Goal: Information Seeking & Learning: Check status

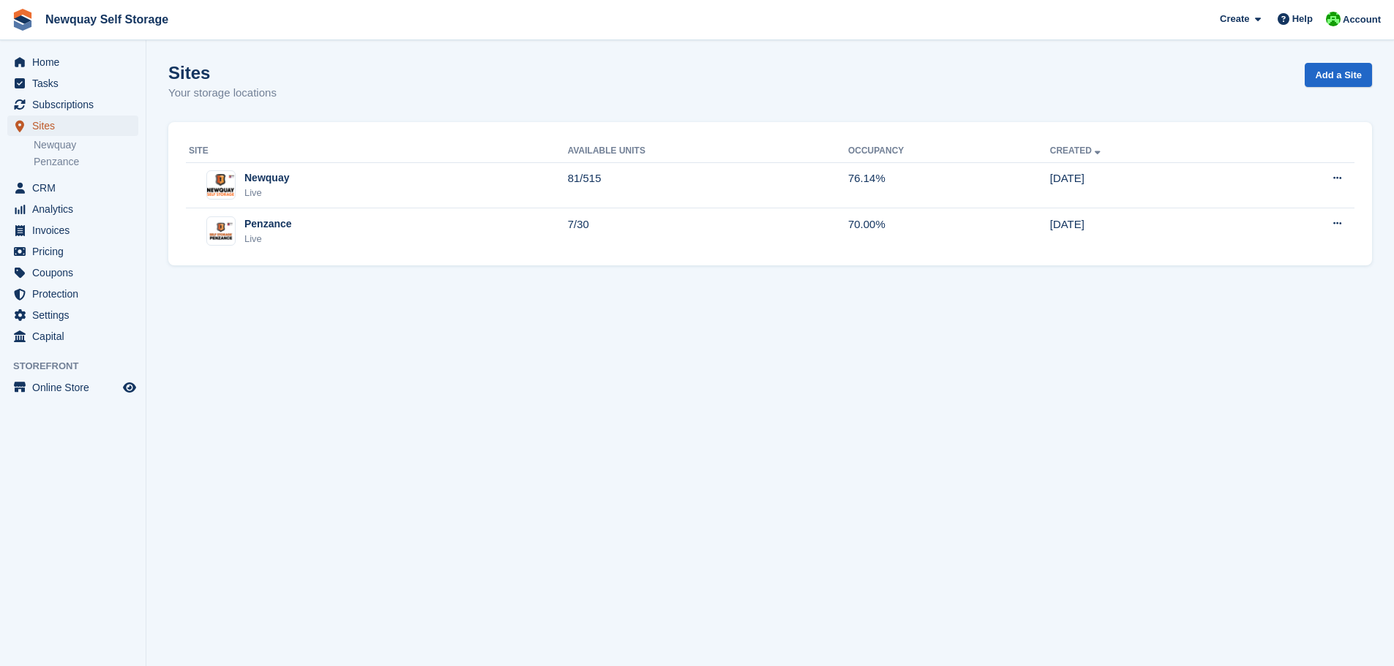
click at [46, 123] on span "Sites" at bounding box center [76, 126] width 88 height 20
click at [59, 213] on span "Analytics" at bounding box center [76, 209] width 88 height 20
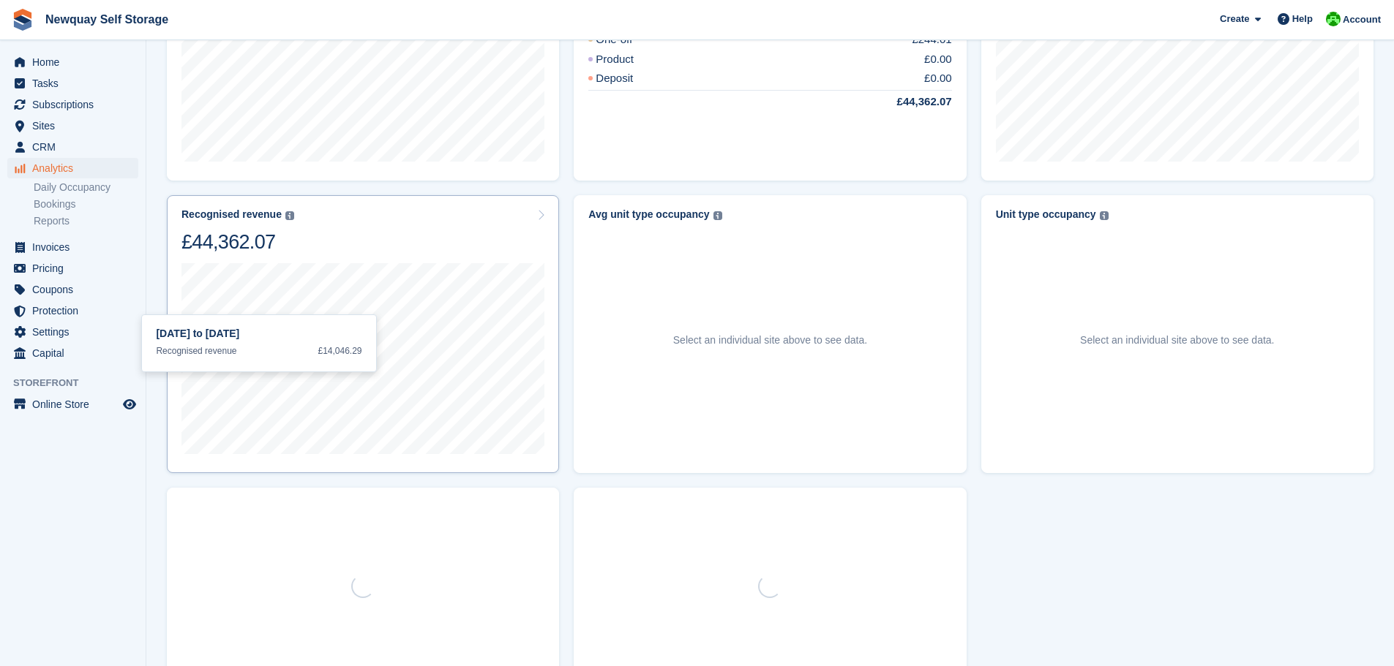
scroll to position [585, 0]
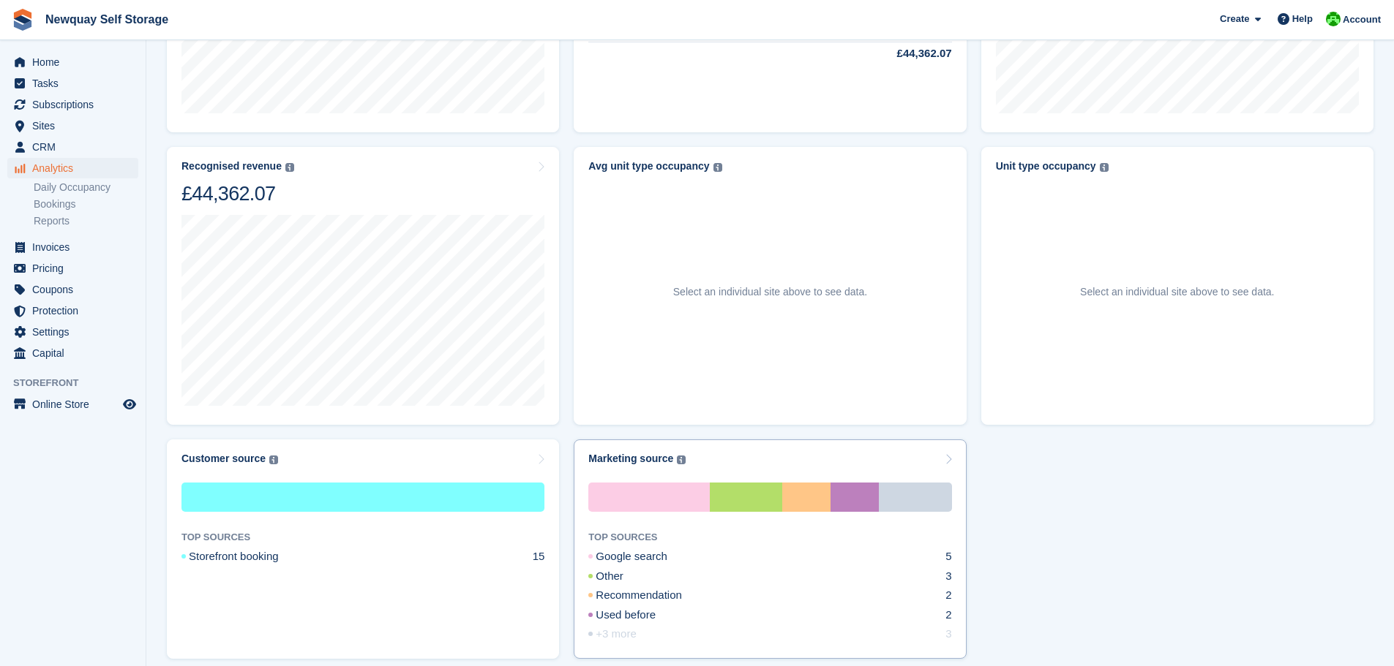
click at [628, 639] on div "+3 more" at bounding box center [629, 634] width 83 height 17
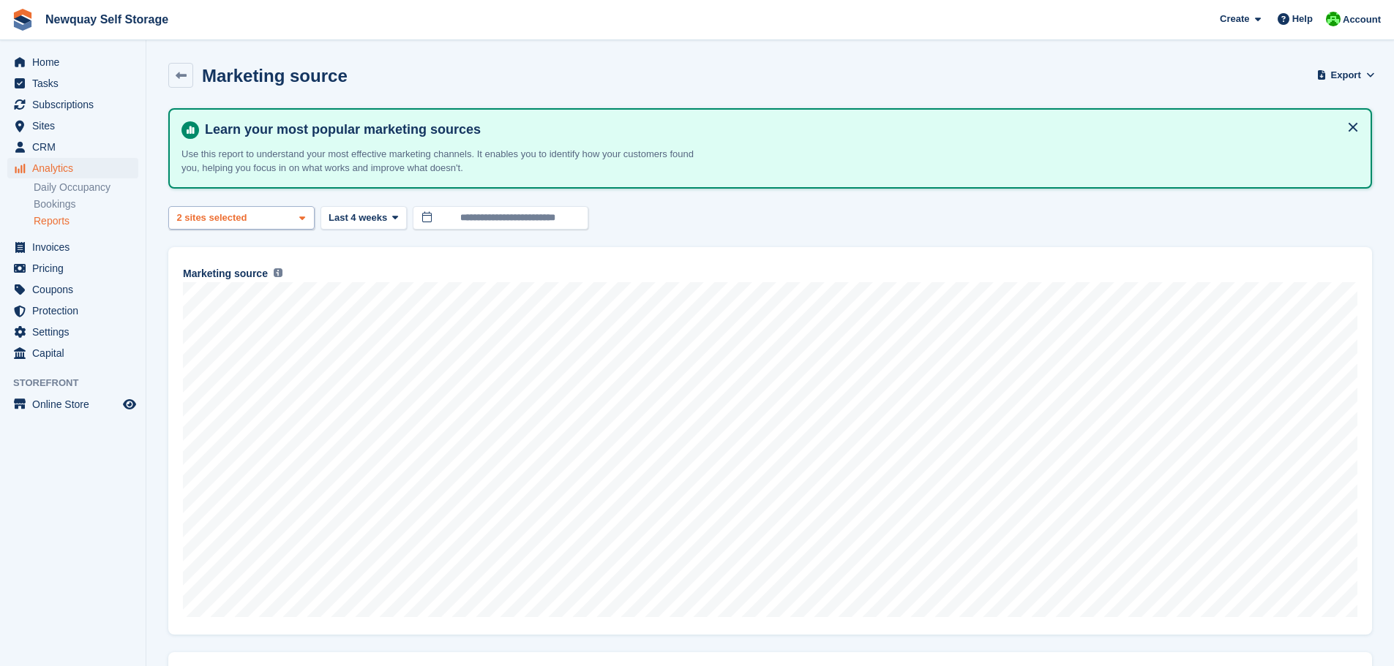
click at [293, 216] on div "Newquay 2 sites selected" at bounding box center [241, 218] width 146 height 24
click at [177, 73] on icon at bounding box center [181, 75] width 11 height 11
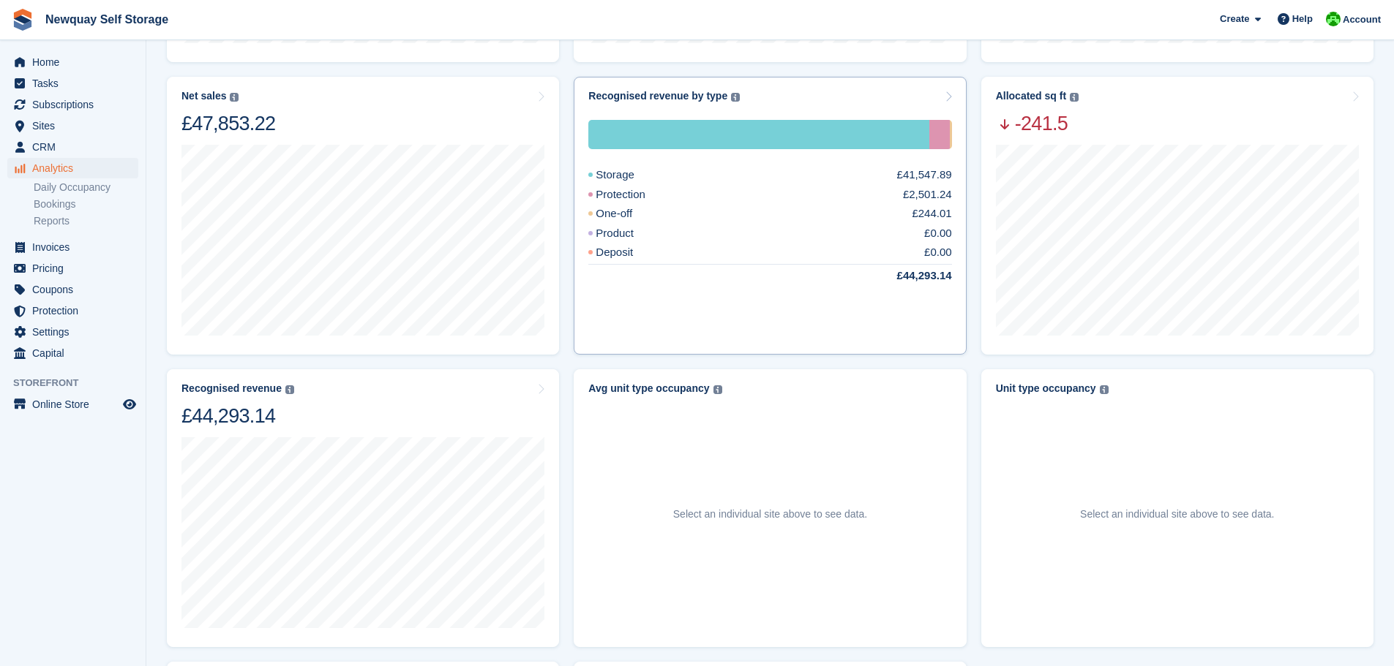
scroll to position [366, 0]
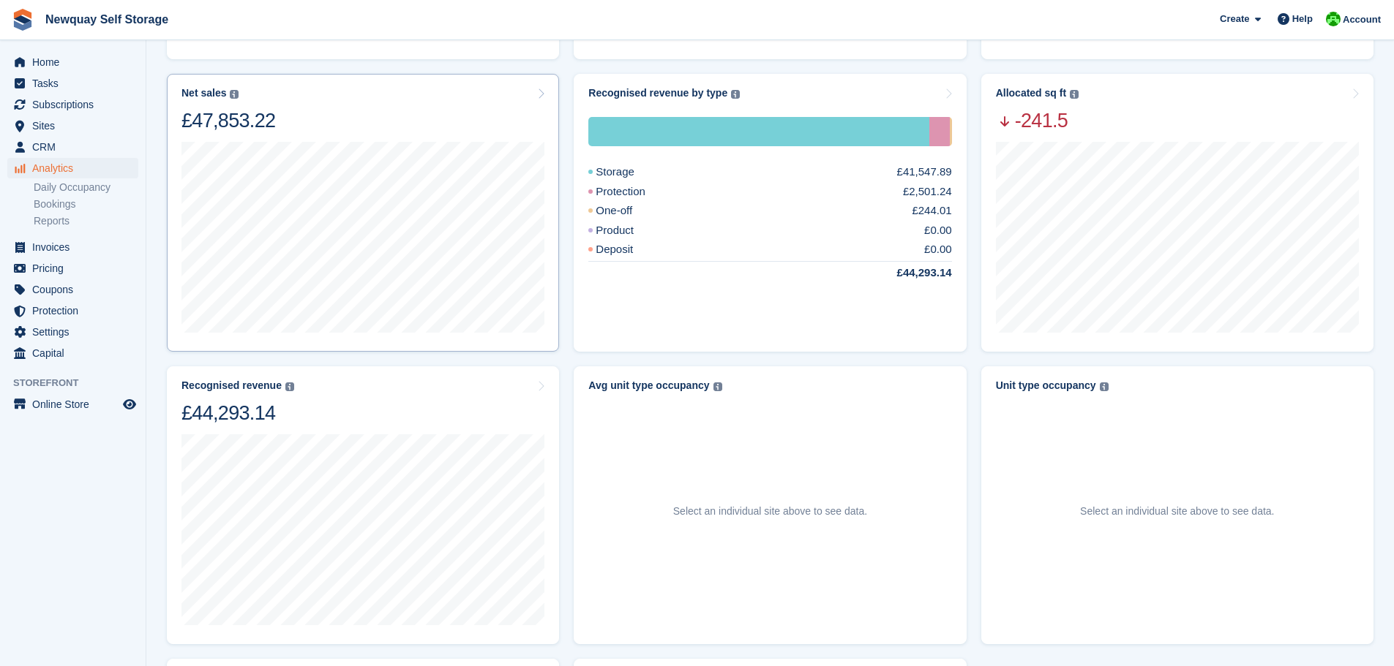
click at [542, 94] on icon at bounding box center [540, 94] width 7 height 12
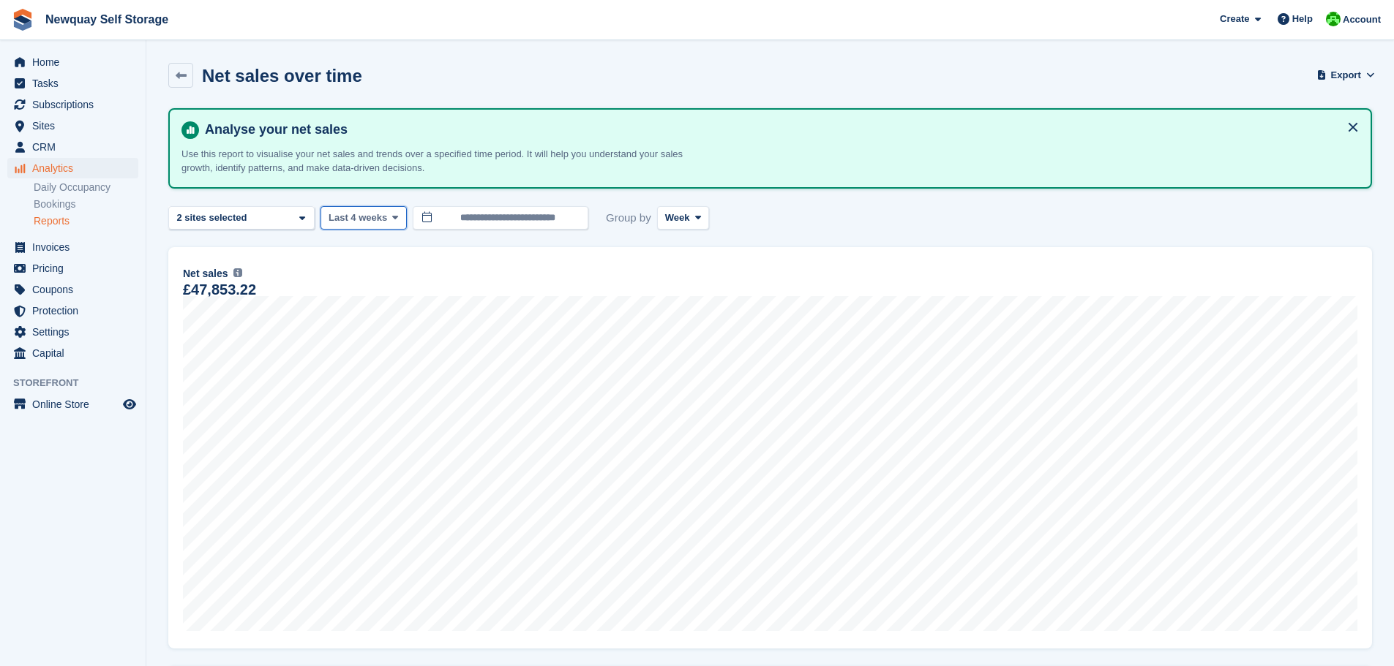
click at [396, 221] on span at bounding box center [395, 218] width 12 height 12
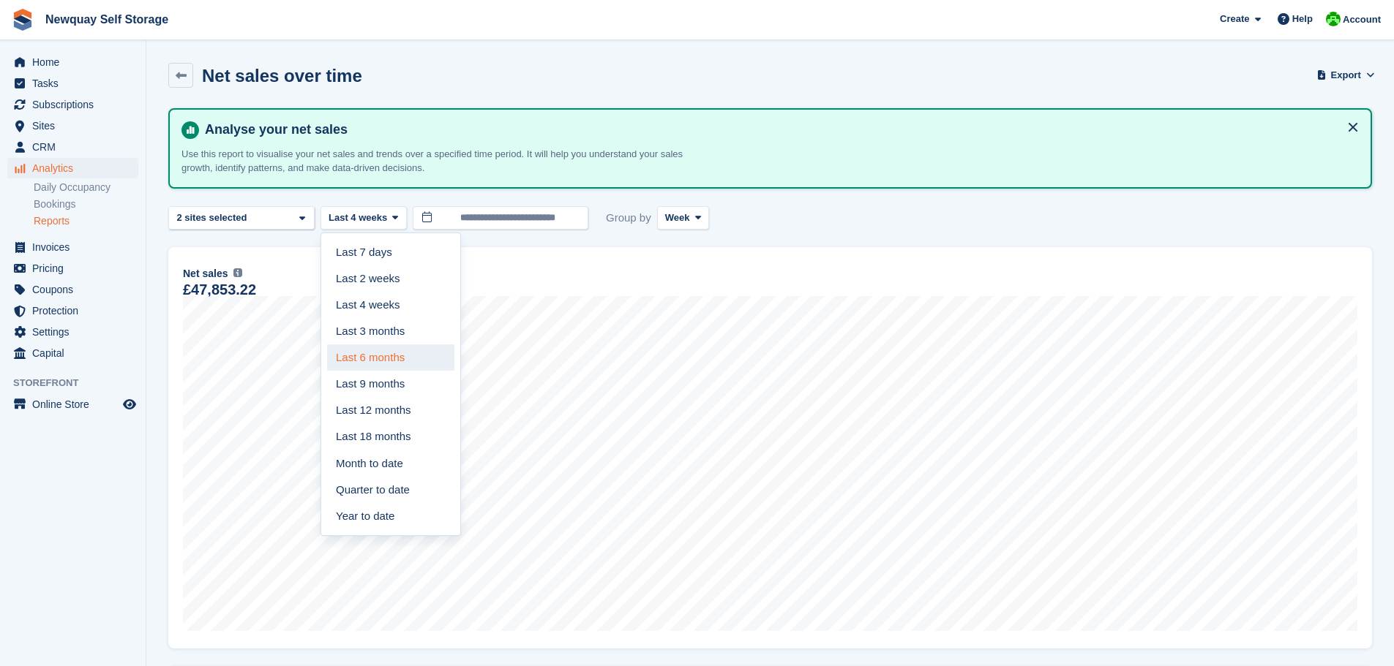
click at [377, 351] on link "Last 6 months" at bounding box center [390, 358] width 127 height 26
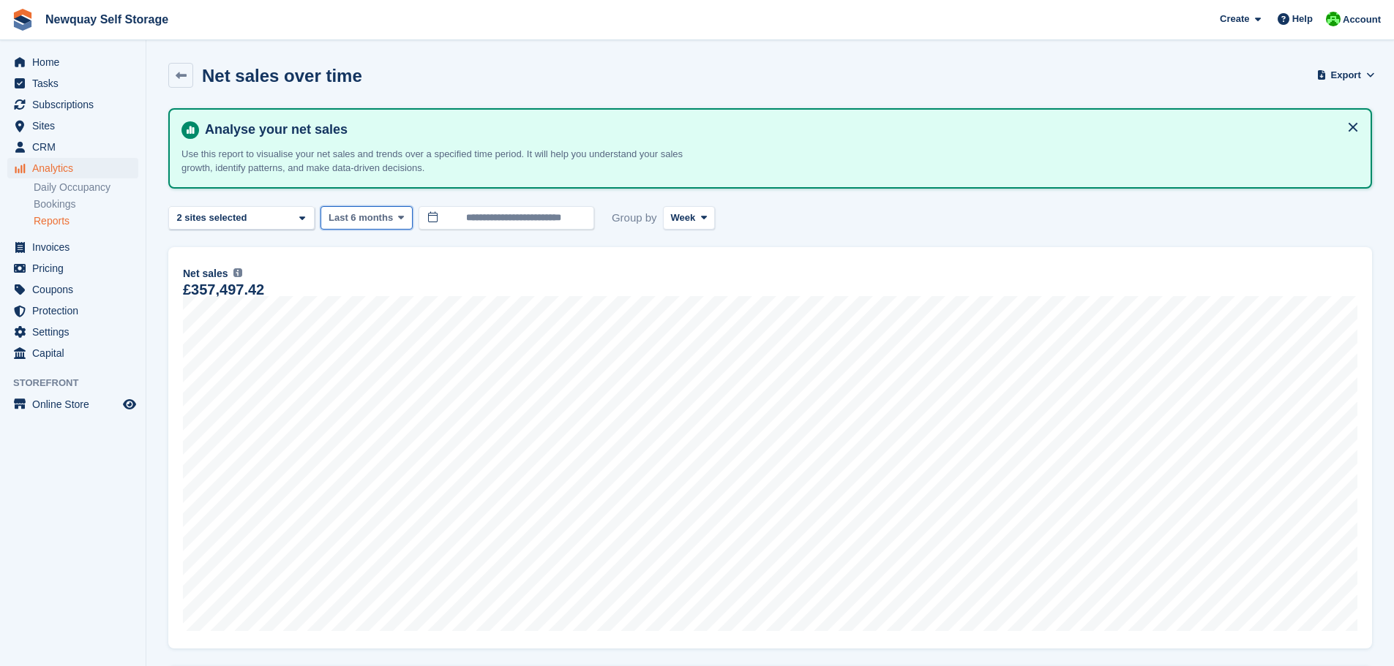
click at [398, 221] on icon at bounding box center [401, 218] width 6 height 10
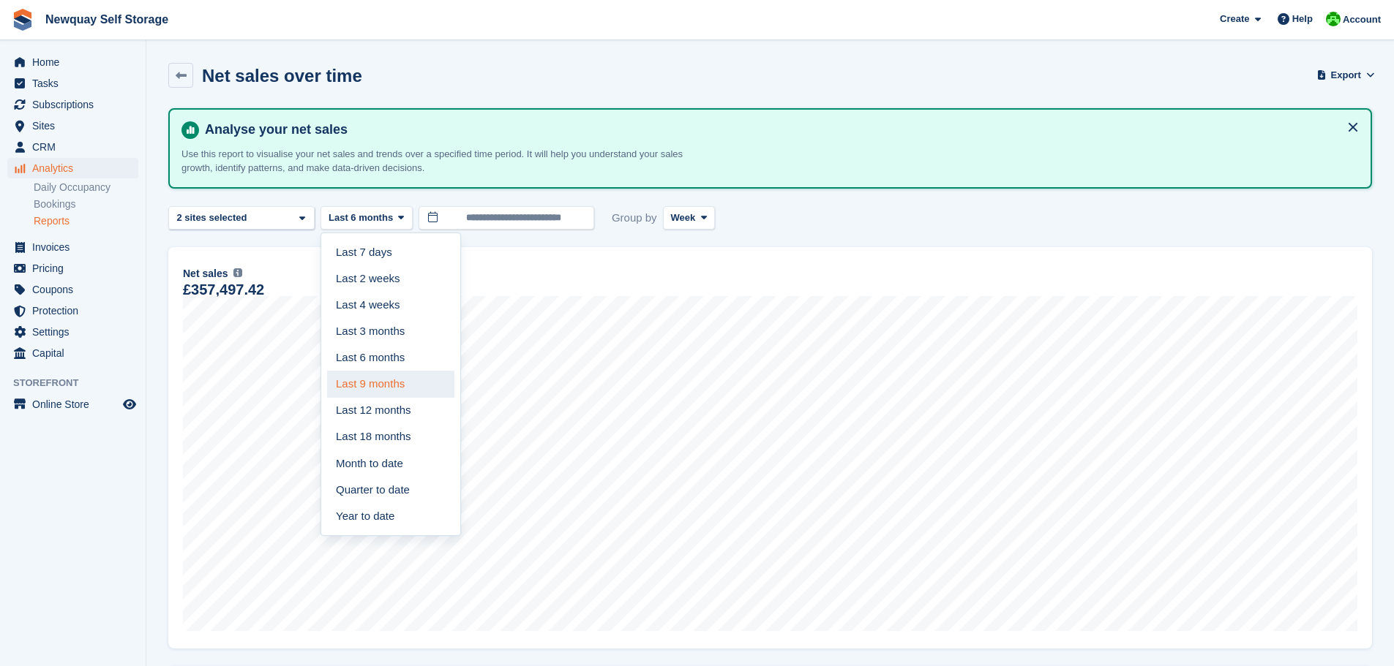
click at [381, 380] on link "Last 9 months" at bounding box center [390, 384] width 127 height 26
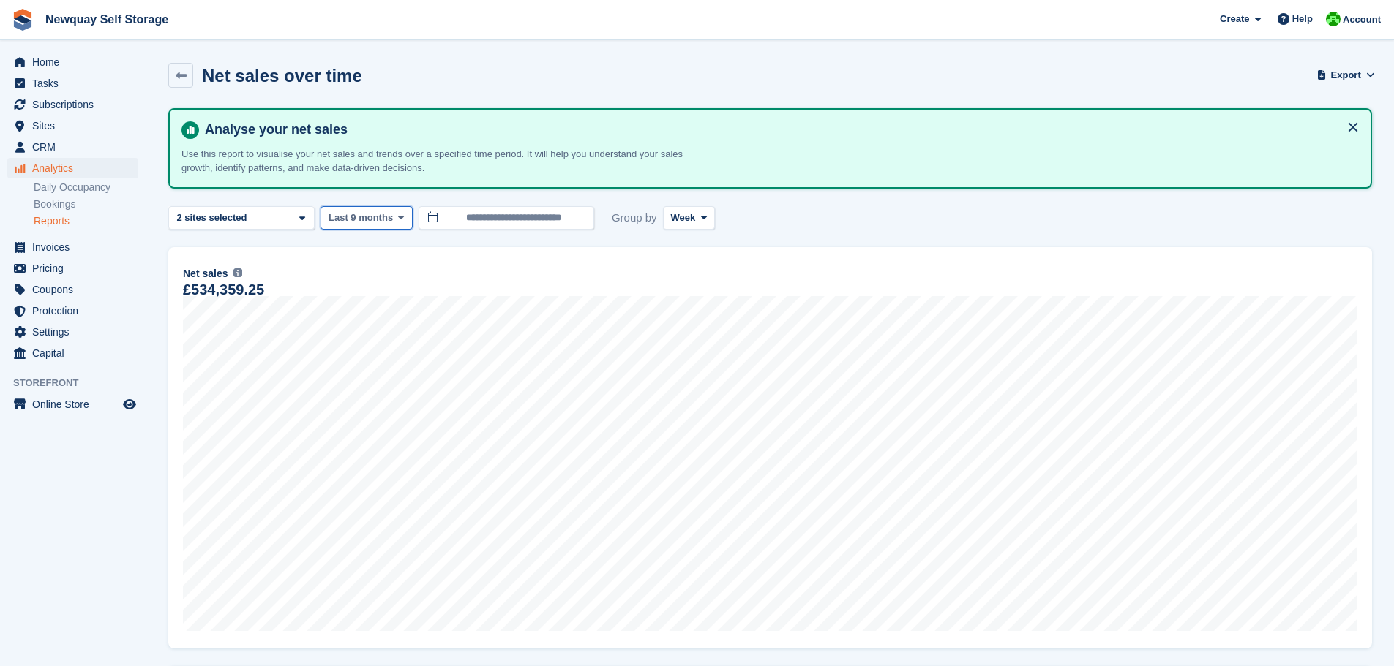
click at [400, 218] on span at bounding box center [401, 218] width 12 height 12
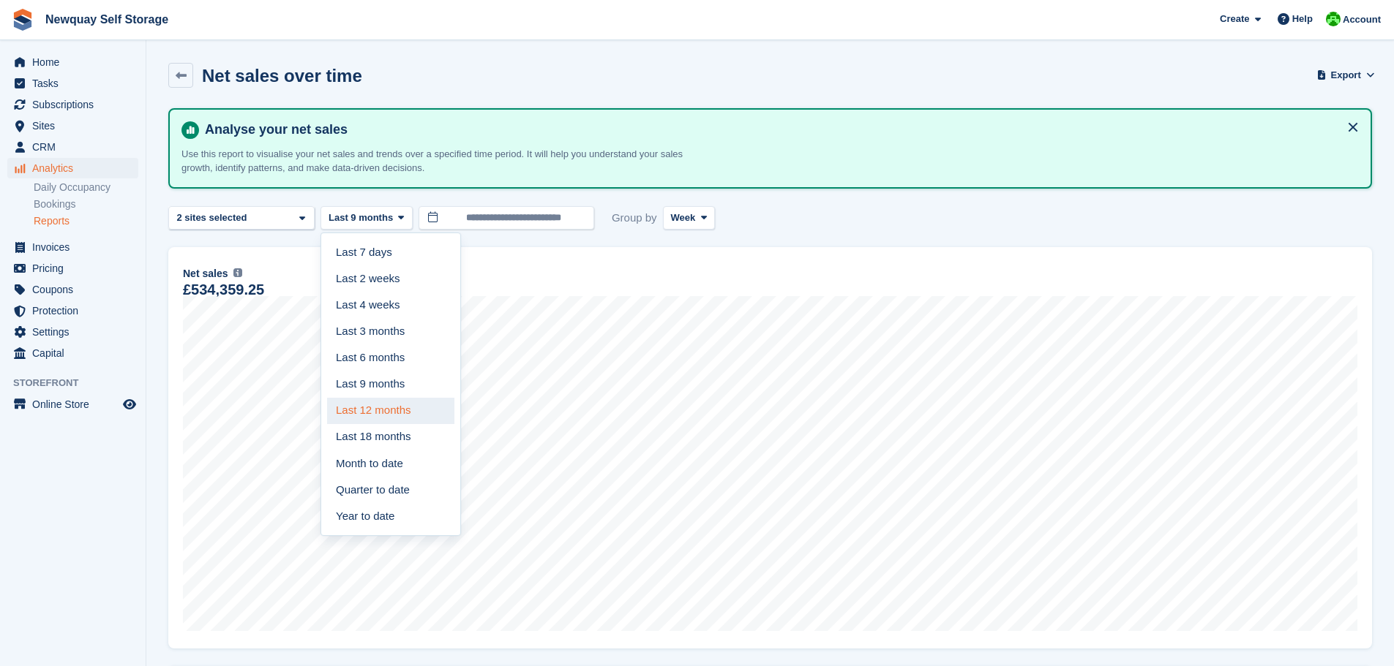
click at [386, 414] on link "Last 12 months" at bounding box center [390, 411] width 127 height 26
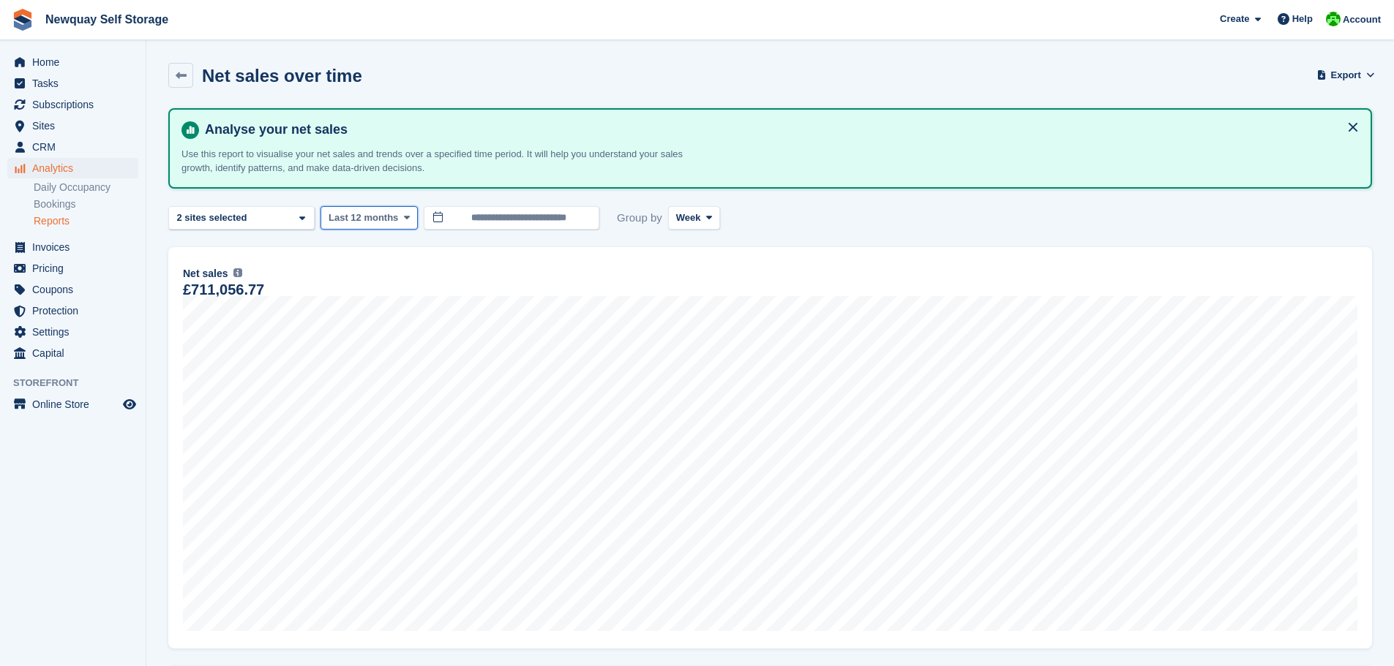
click at [404, 218] on icon at bounding box center [407, 218] width 6 height 10
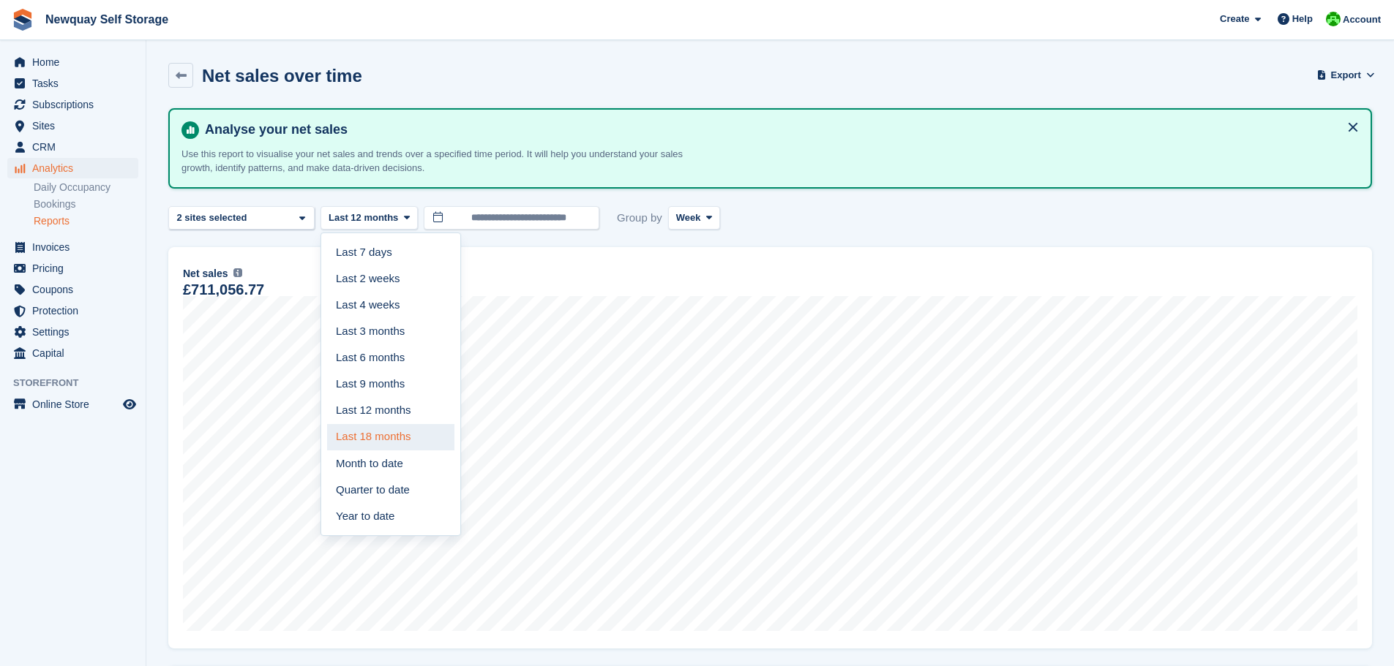
click at [385, 435] on link "Last 18 months" at bounding box center [390, 437] width 127 height 26
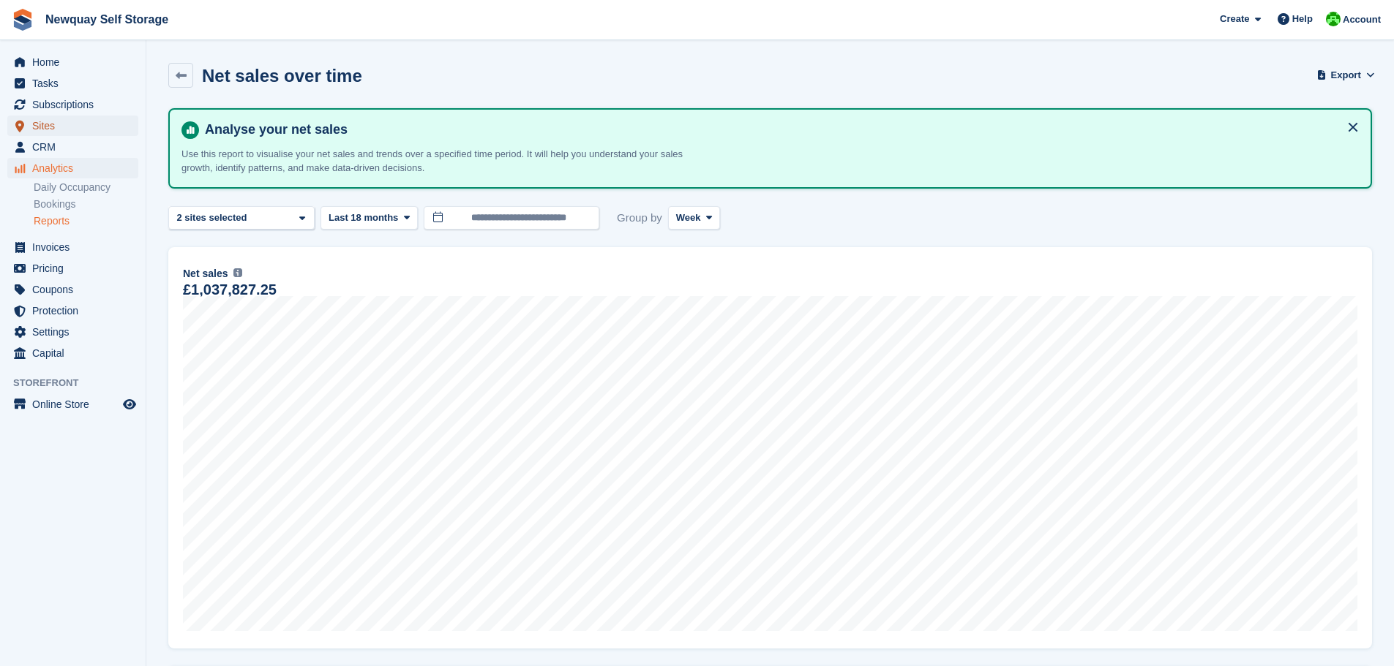
click at [52, 129] on span "Sites" at bounding box center [76, 126] width 88 height 20
